Goal: Transaction & Acquisition: Purchase product/service

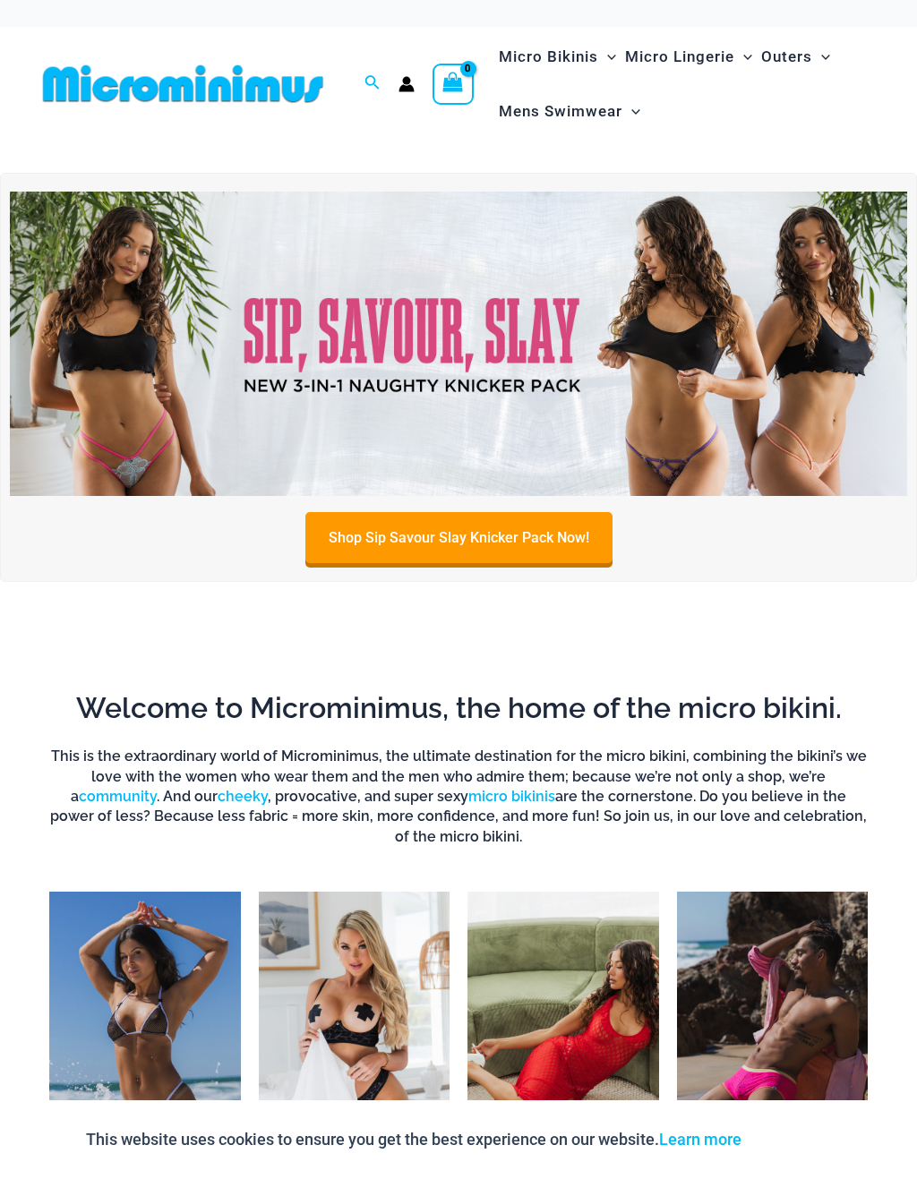
click at [346, 546] on link "Shop Sip Savour Slay Knicker Pack Now!" at bounding box center [458, 537] width 307 height 51
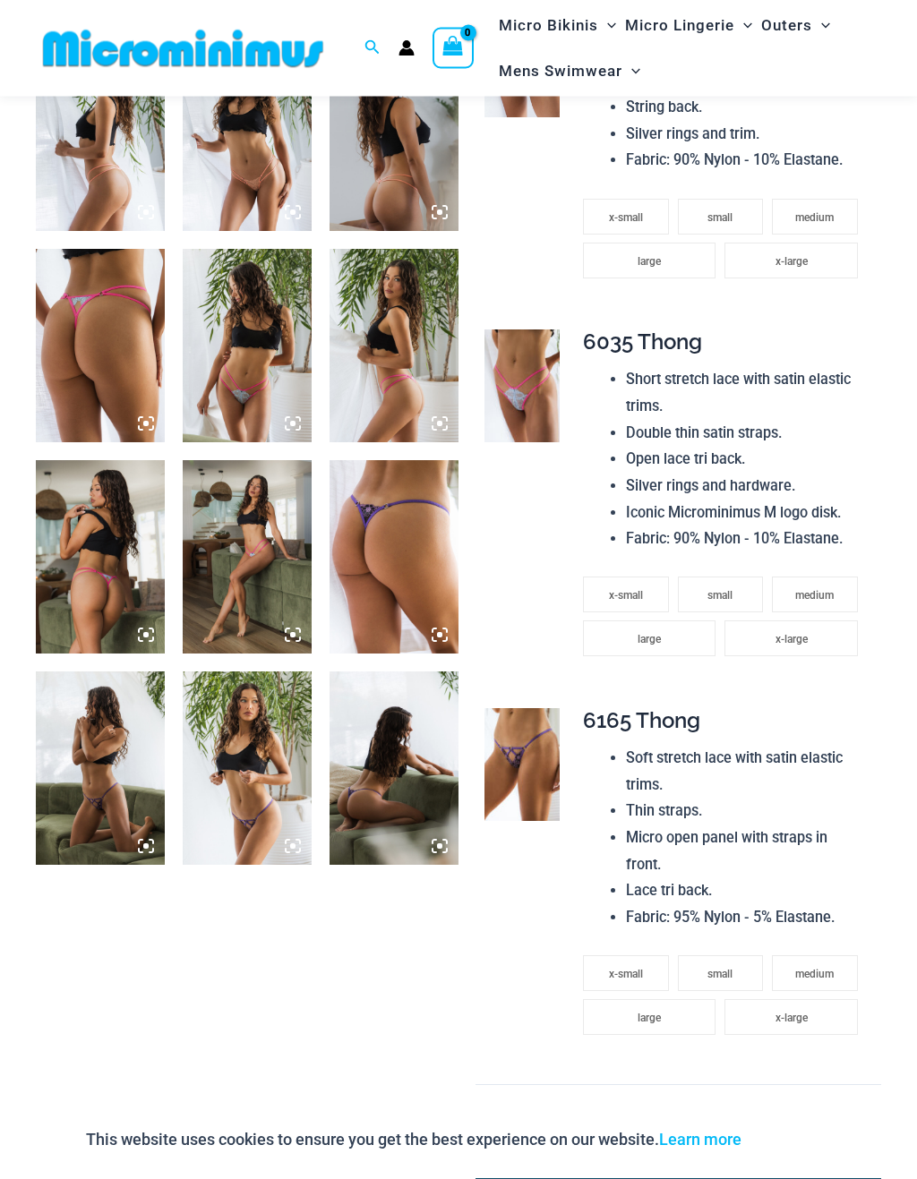
scroll to position [975, 0]
click at [518, 720] on img at bounding box center [521, 764] width 75 height 113
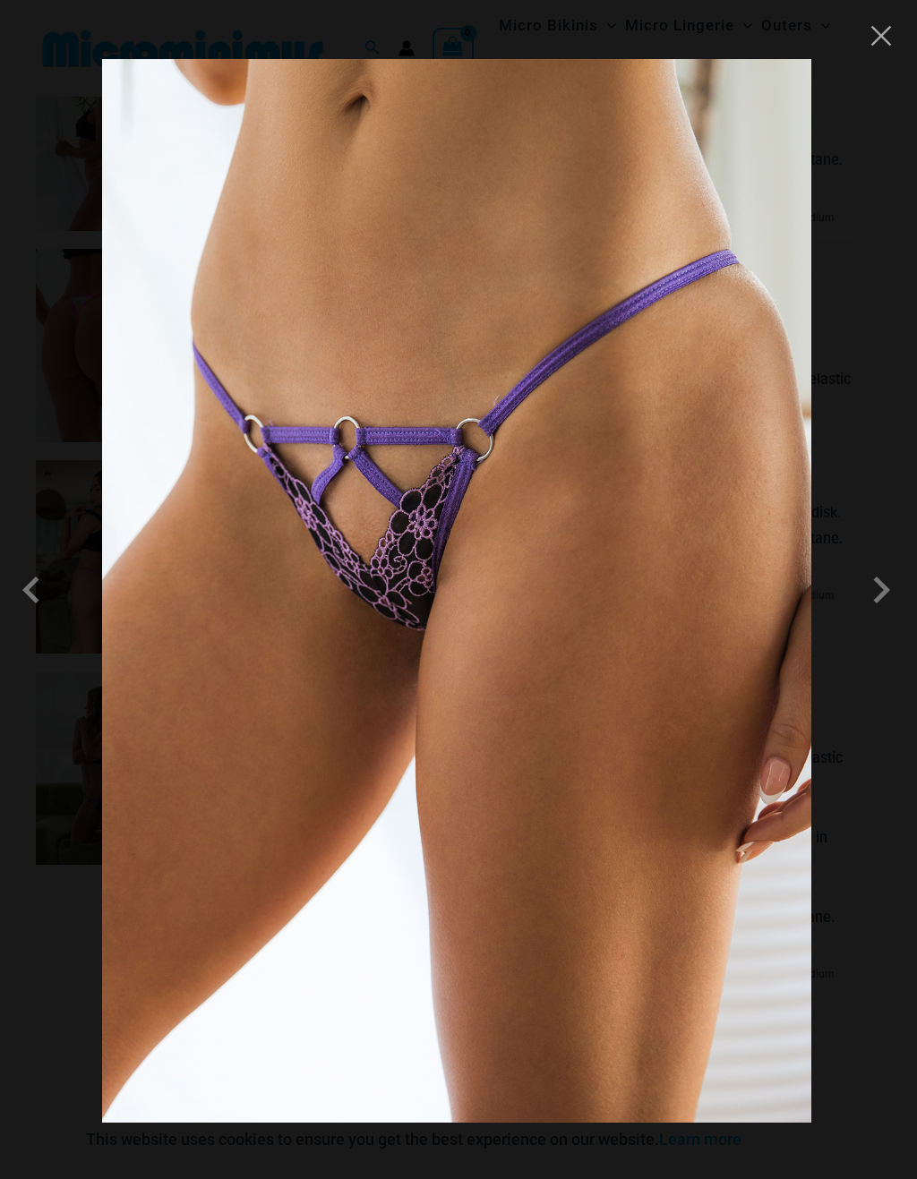
click at [876, 601] on span at bounding box center [881, 590] width 54 height 54
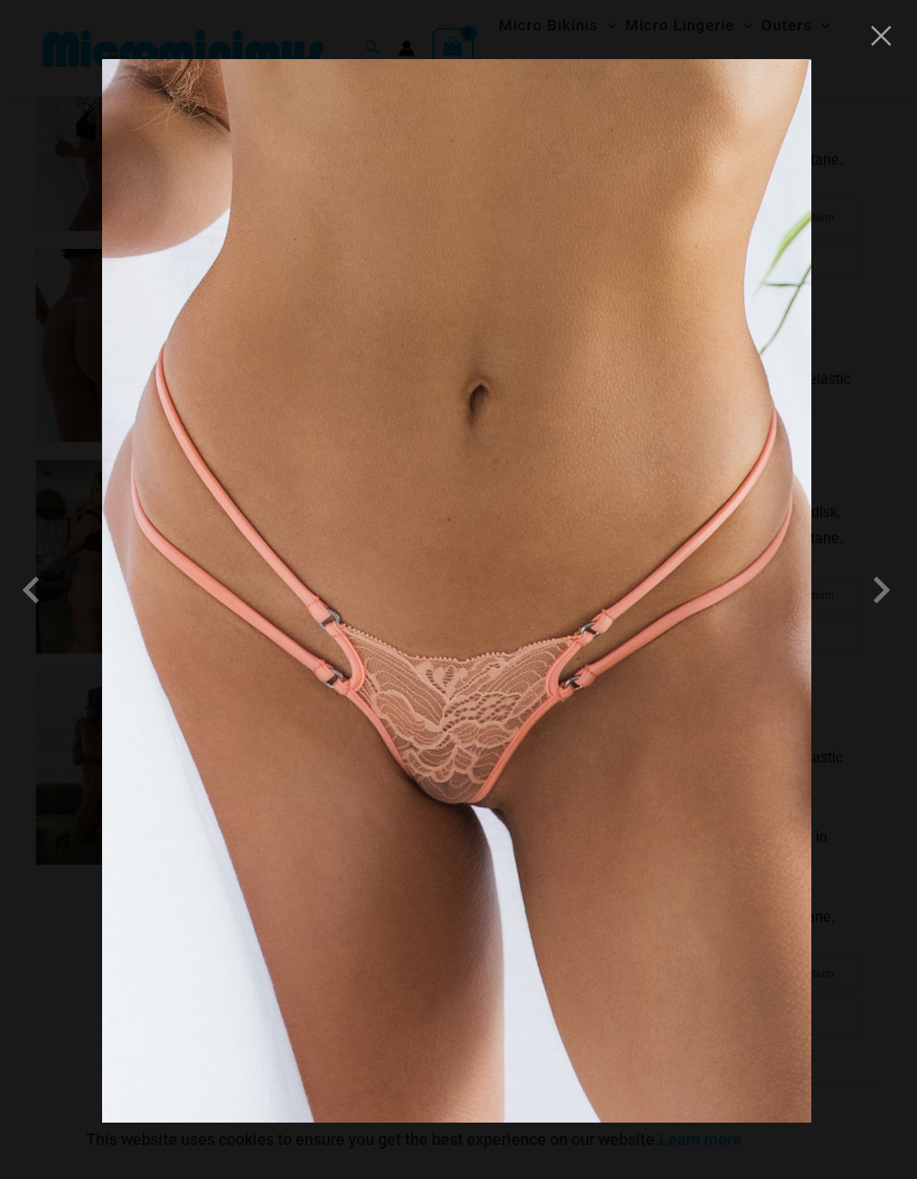
click at [889, 588] on span at bounding box center [881, 590] width 54 height 54
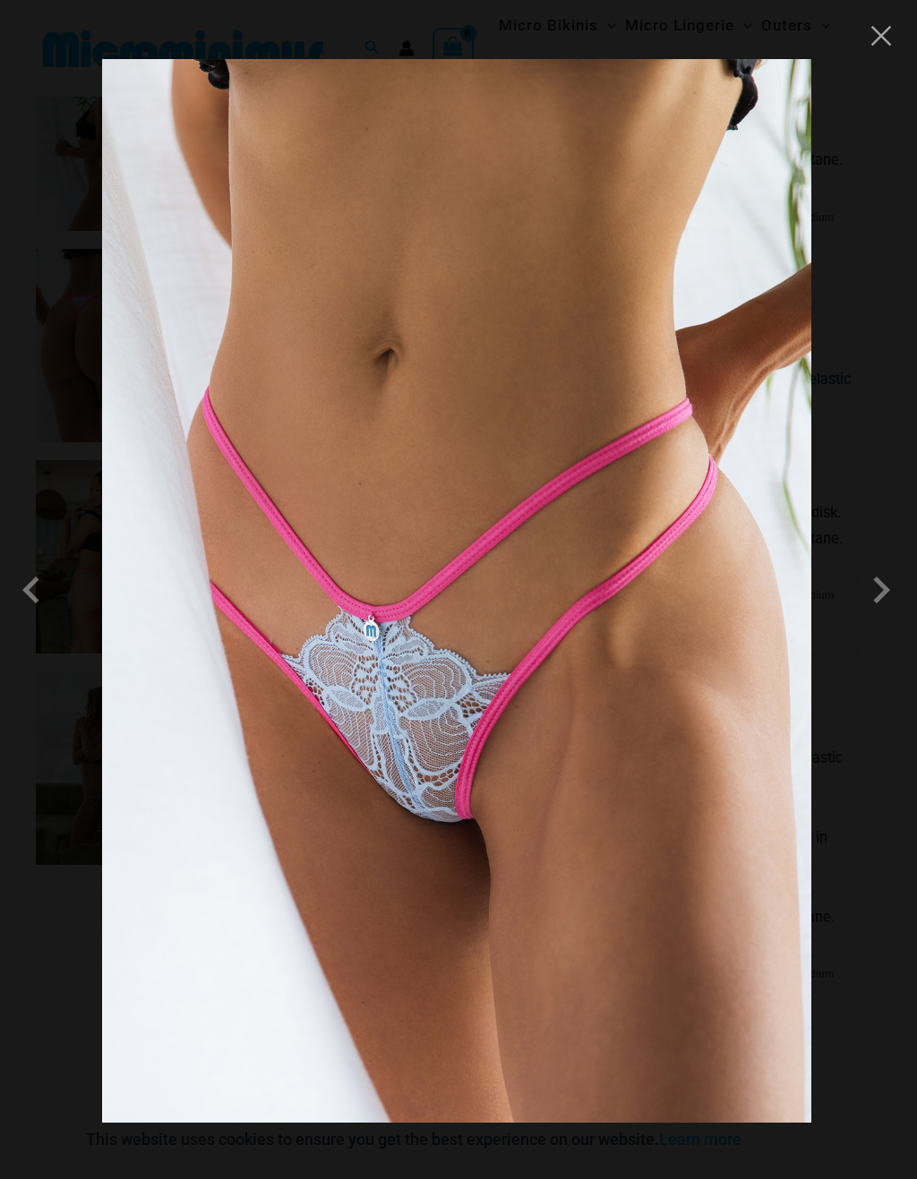
click at [882, 593] on span at bounding box center [881, 590] width 54 height 54
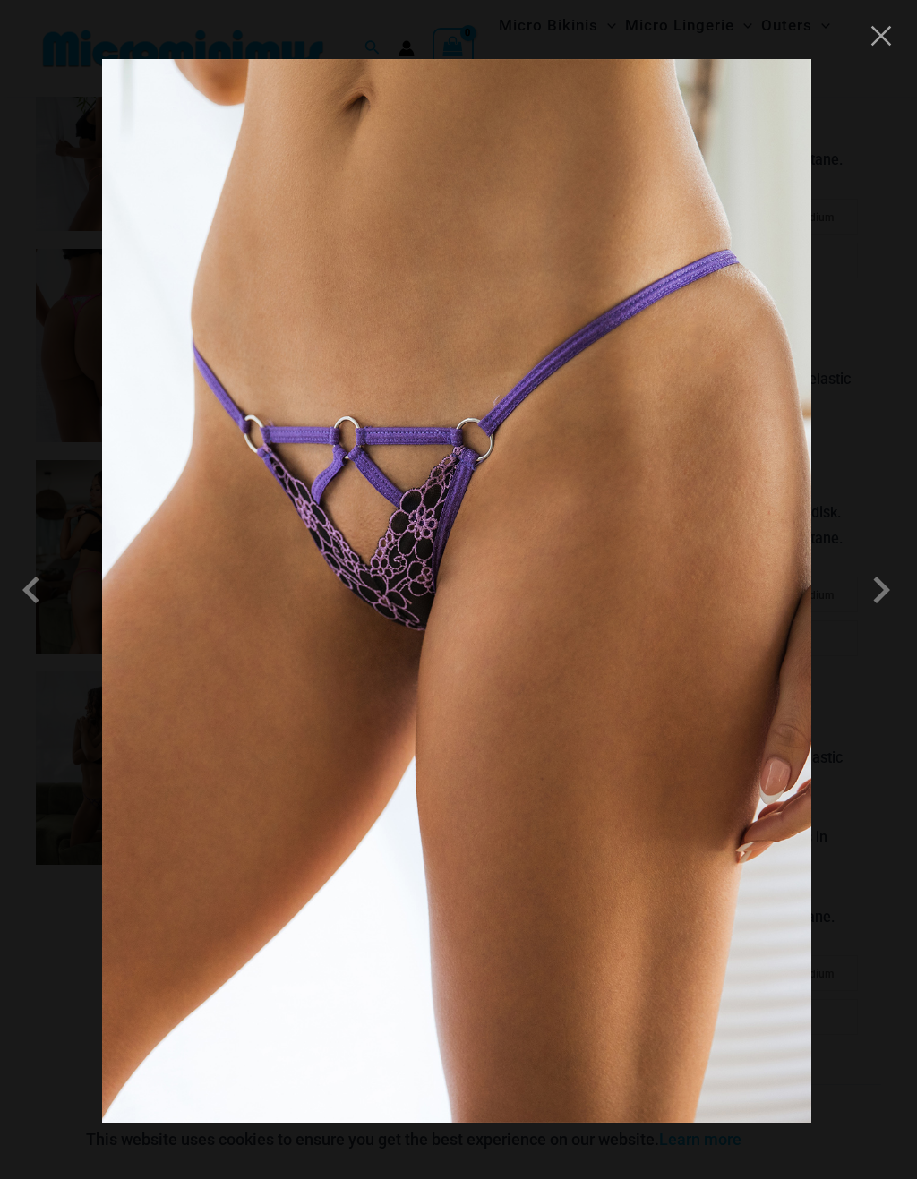
click at [888, 583] on span at bounding box center [881, 590] width 54 height 54
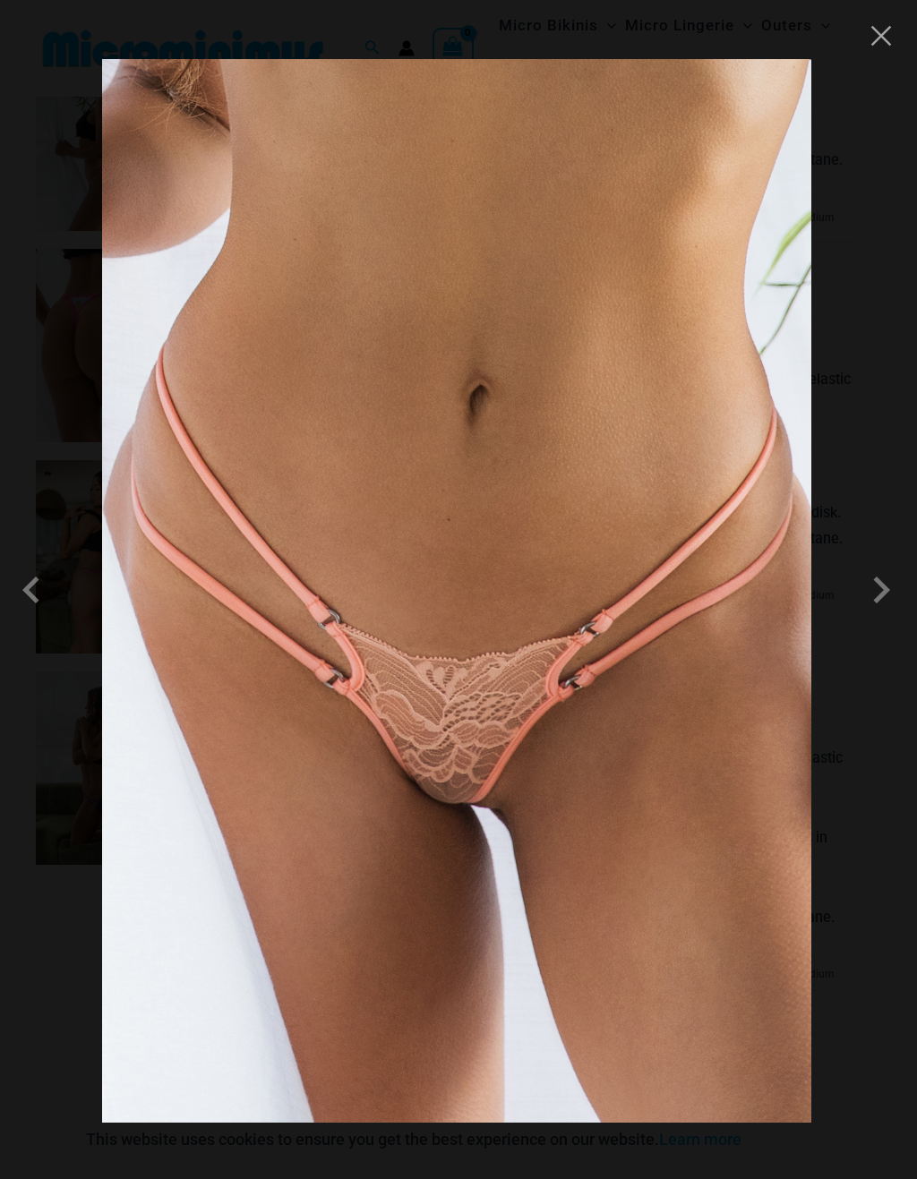
click at [890, 580] on span at bounding box center [881, 590] width 54 height 54
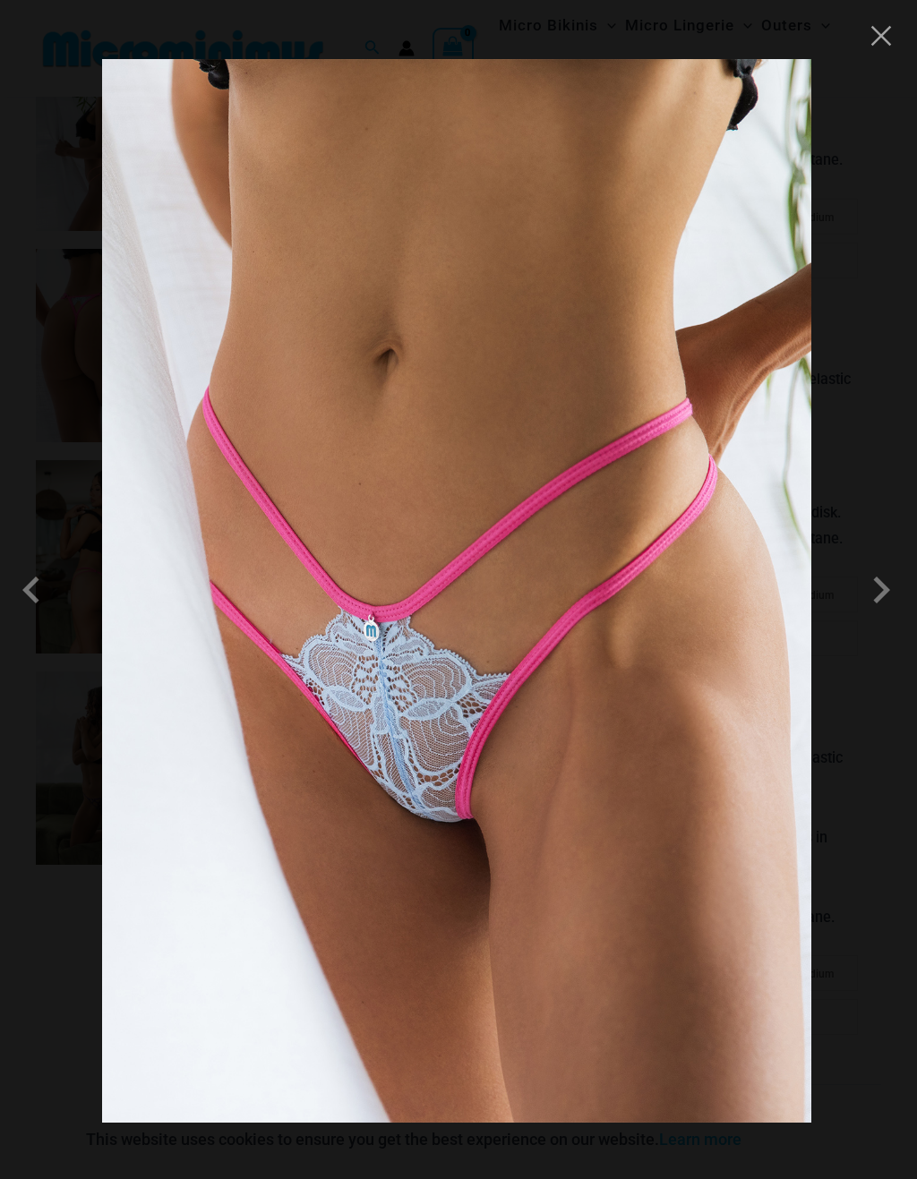
click at [887, 586] on span at bounding box center [881, 590] width 54 height 54
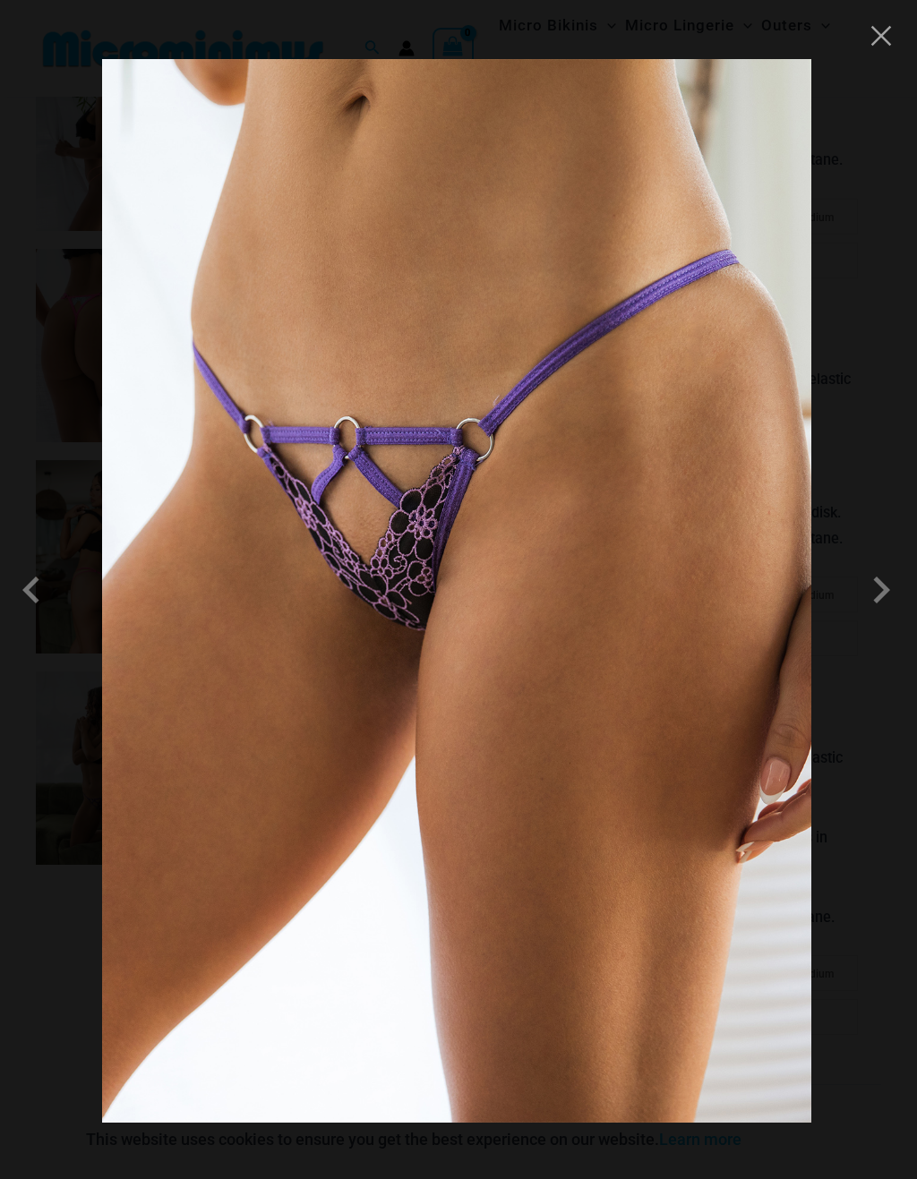
click at [885, 592] on span at bounding box center [881, 590] width 54 height 54
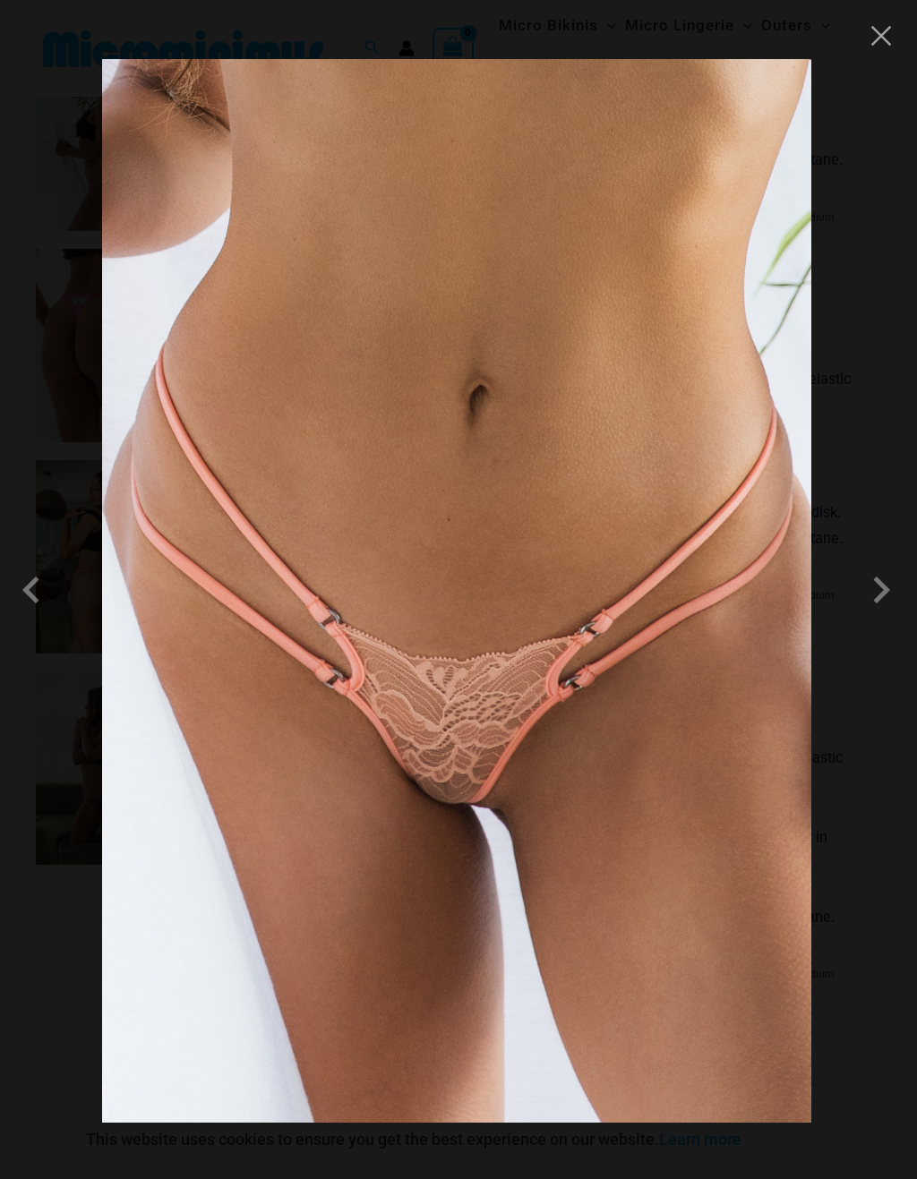
click at [883, 36] on button "Close" at bounding box center [880, 35] width 27 height 27
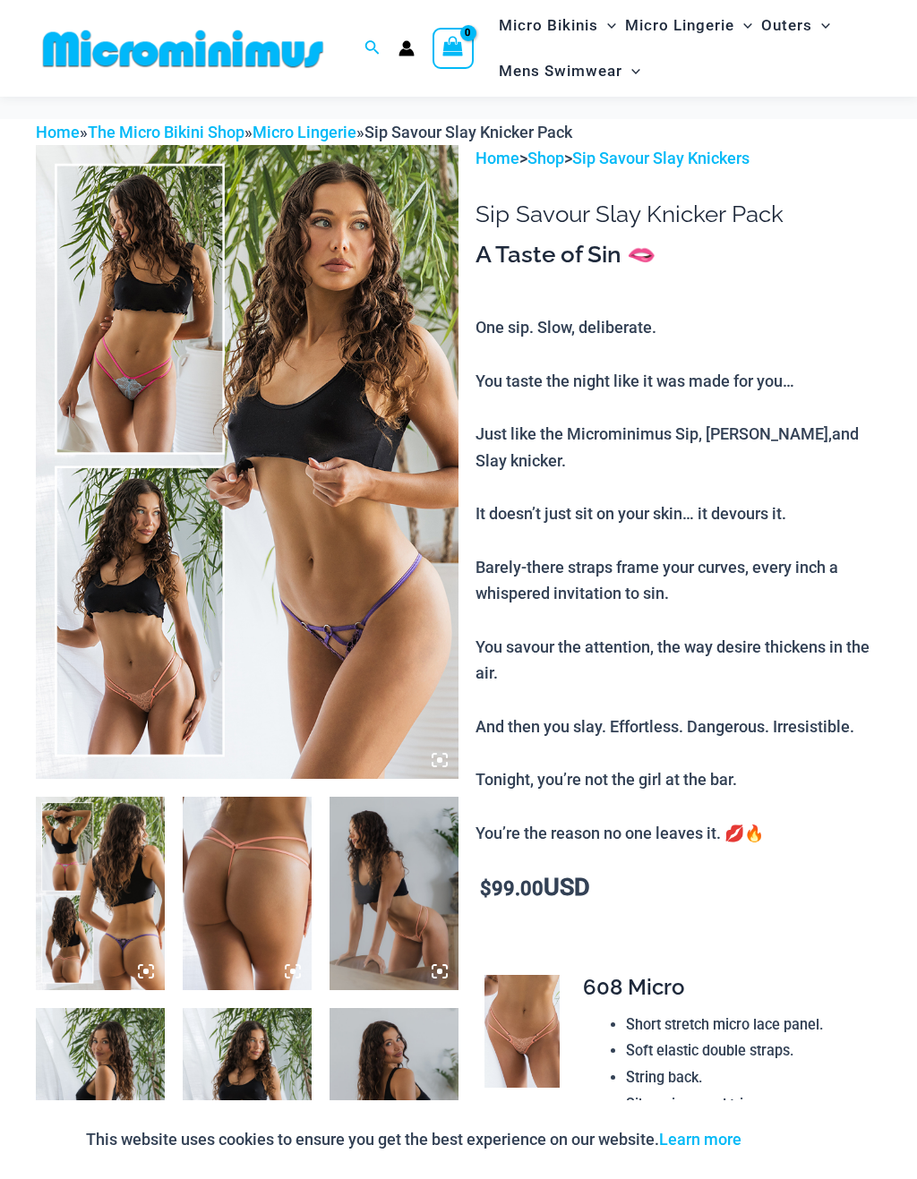
scroll to position [0, 0]
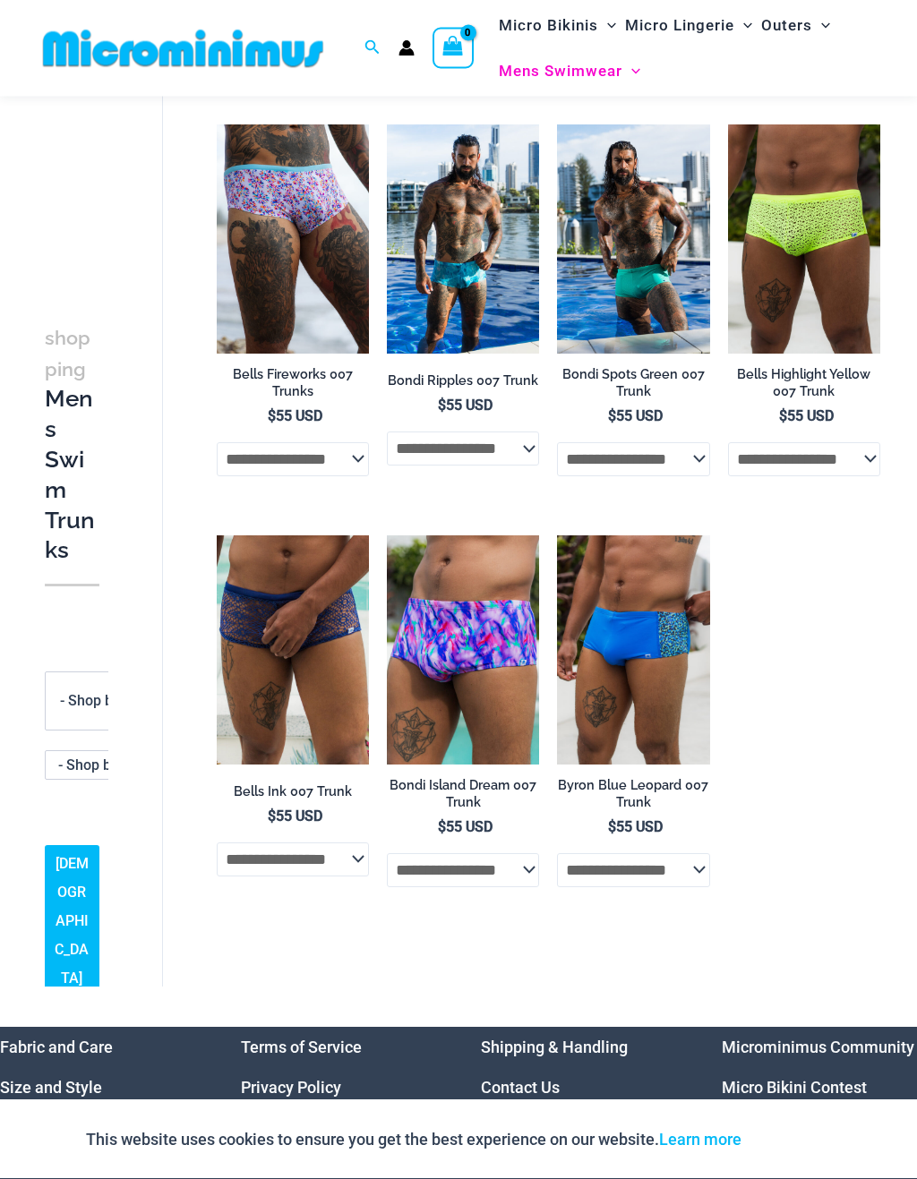
scroll to position [411, 0]
